Goal: Task Accomplishment & Management: Use online tool/utility

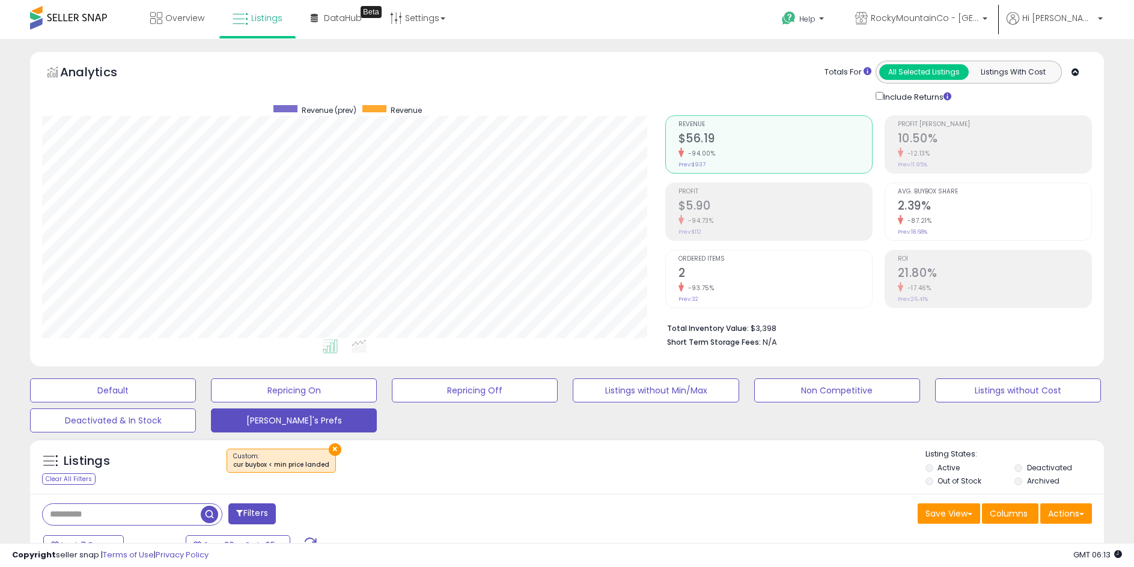
scroll to position [246, 623]
click at [979, 19] on span "RockyMountainCo - [GEOGRAPHIC_DATA]" at bounding box center [925, 18] width 108 height 12
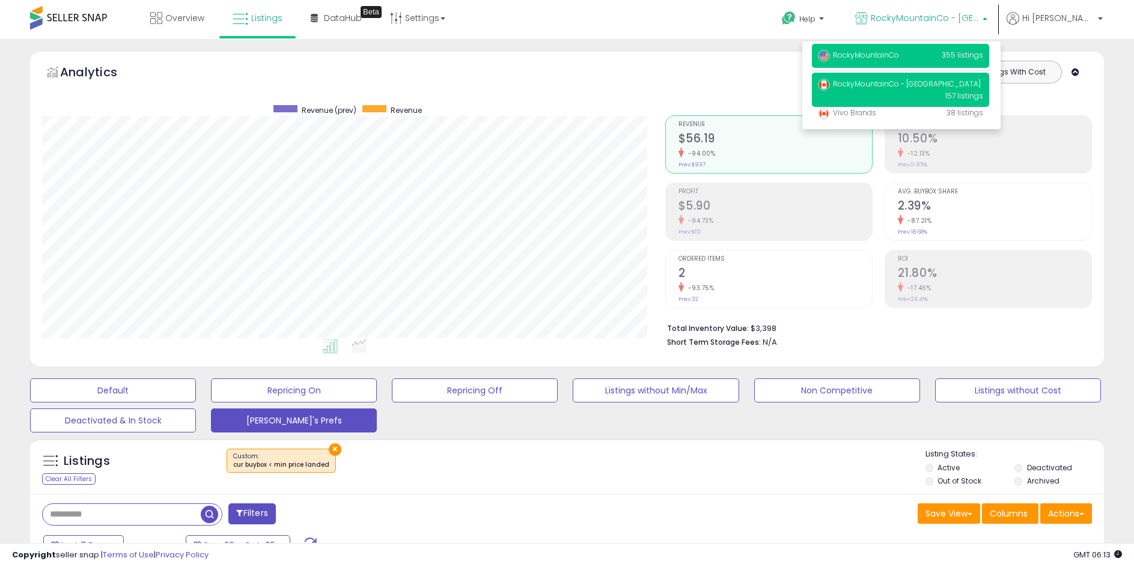
click at [930, 64] on p "RockyMountainCo 355 listings" at bounding box center [900, 56] width 177 height 24
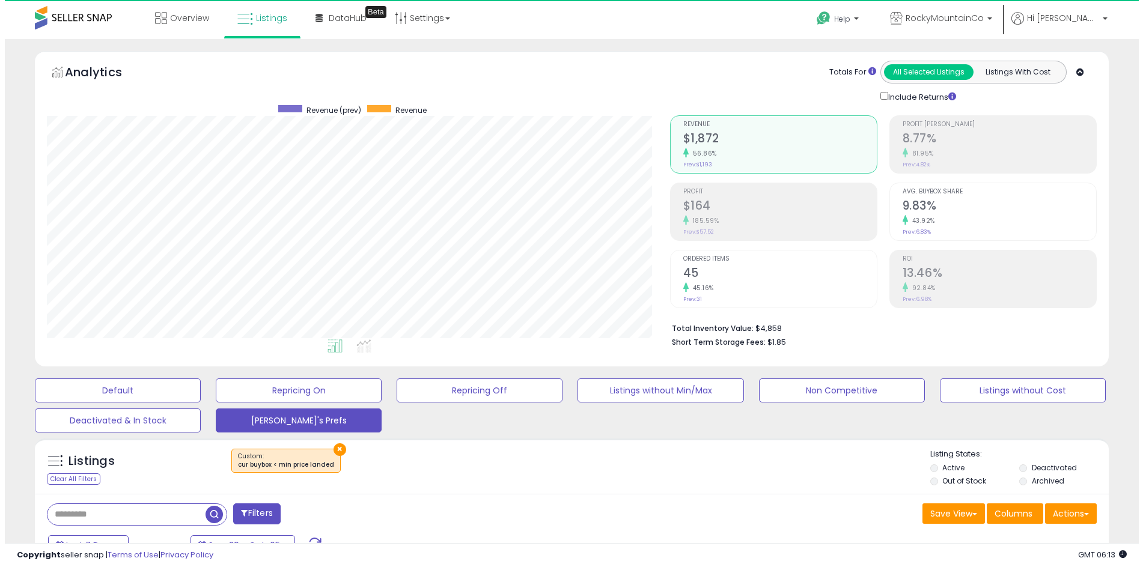
scroll to position [246, 623]
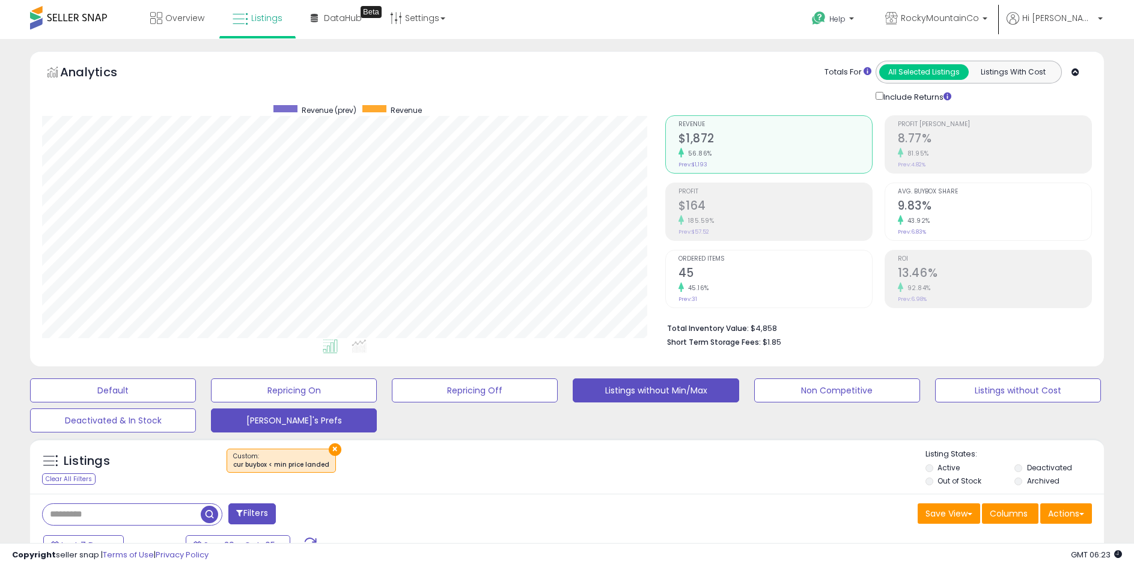
click at [614, 397] on button "Listings without Min/Max" at bounding box center [656, 391] width 166 height 24
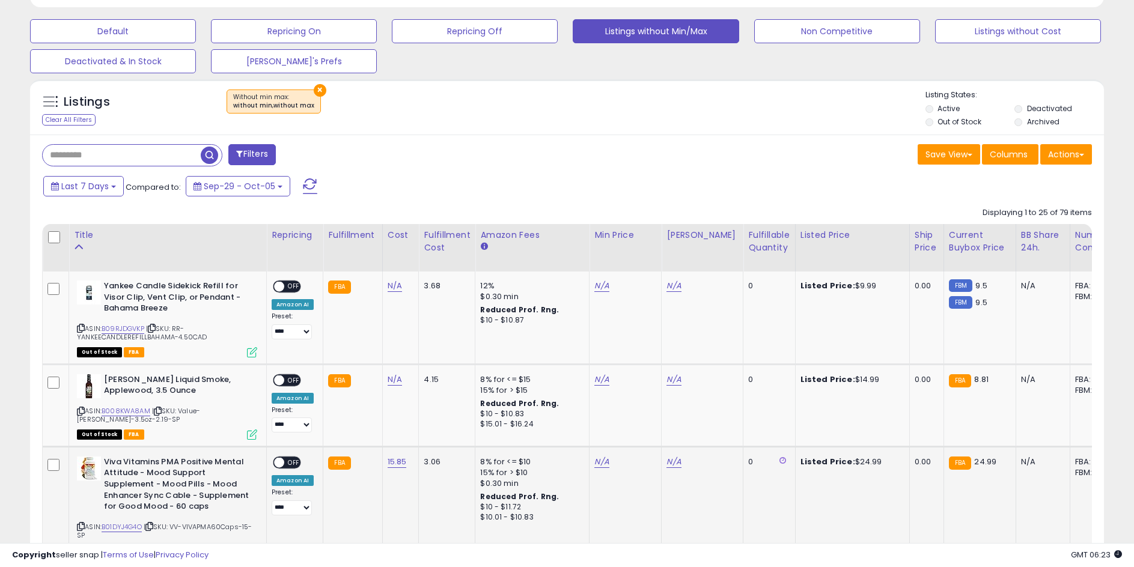
scroll to position [361, 0]
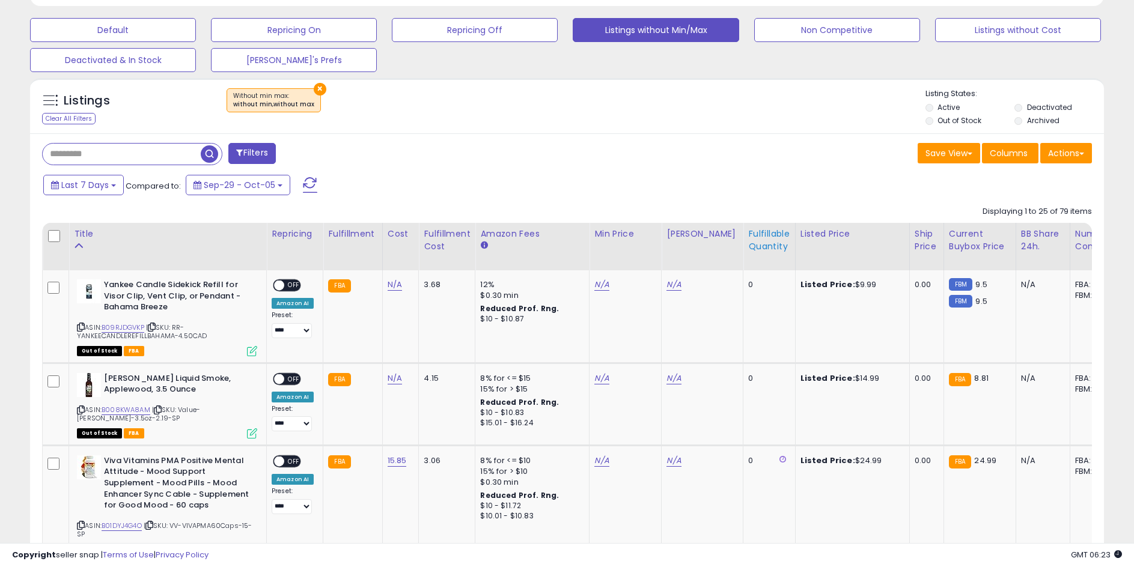
click at [757, 254] on th "Fulfillable Quantity" at bounding box center [769, 246] width 52 height 47
click at [773, 234] on div "Fulfillable Quantity" at bounding box center [768, 240] width 41 height 25
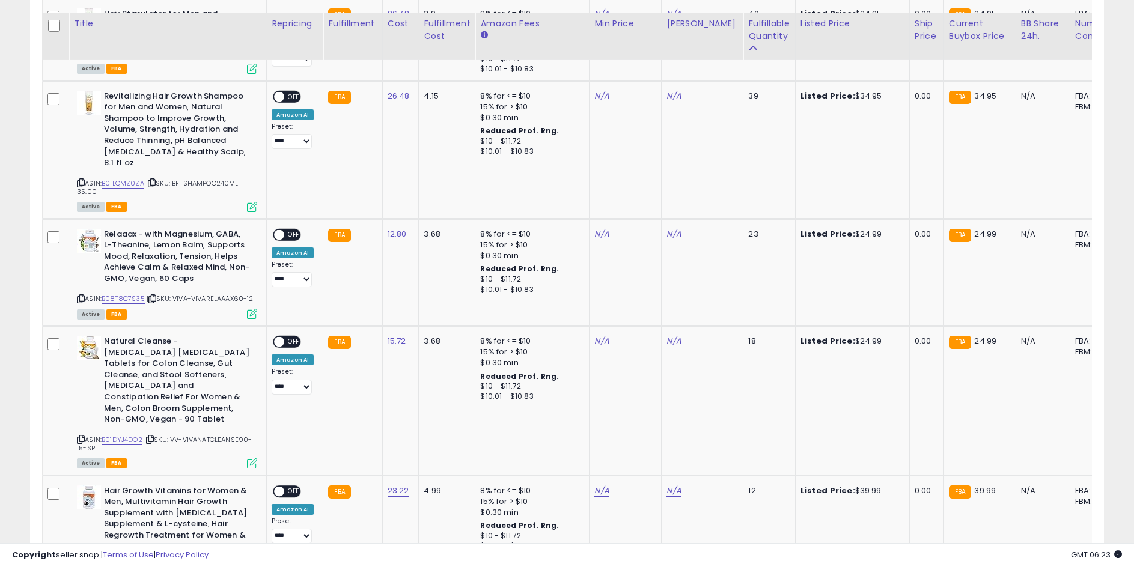
scroll to position [1202, 0]
